Goal: Information Seeking & Learning: Learn about a topic

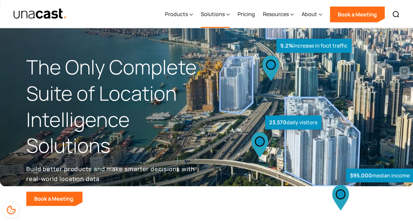
click at [224, 13] on div "Solutions" at bounding box center [213, 14] width 24 height 8
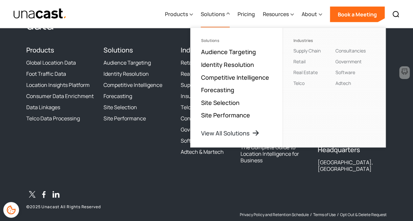
scroll to position [2078, 0]
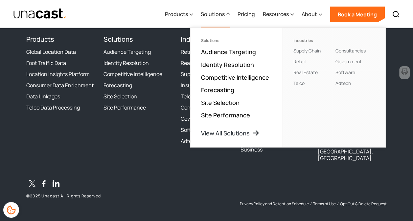
click at [138, 158] on div "Solutions Audience Targeting Identity Resolution Competitive Intelligence Forec…" at bounding box center [137, 100] width 69 height 131
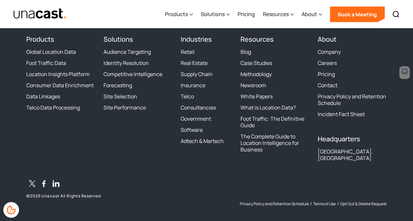
scroll to position [2046, 0]
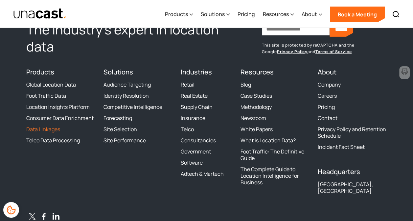
click at [46, 131] on link "Data Linkages" at bounding box center [43, 129] width 34 height 7
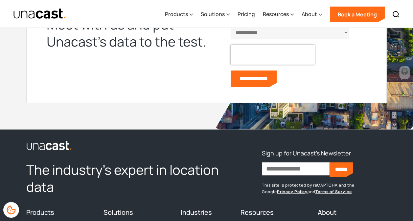
scroll to position [2503, 0]
